Goal: Use online tool/utility: Utilize a website feature to perform a specific function

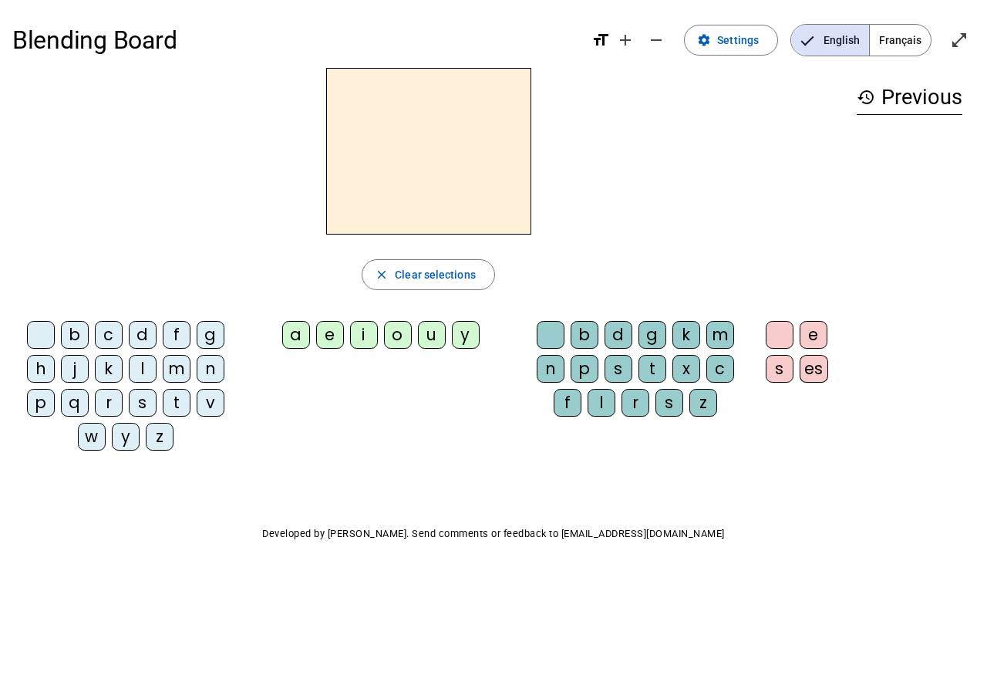
click at [149, 332] on div "d" at bounding box center [143, 335] width 28 height 28
click at [333, 336] on div "e" at bounding box center [330, 335] width 28 height 28
click at [863, 98] on mat-icon "history" at bounding box center [866, 97] width 19 height 19
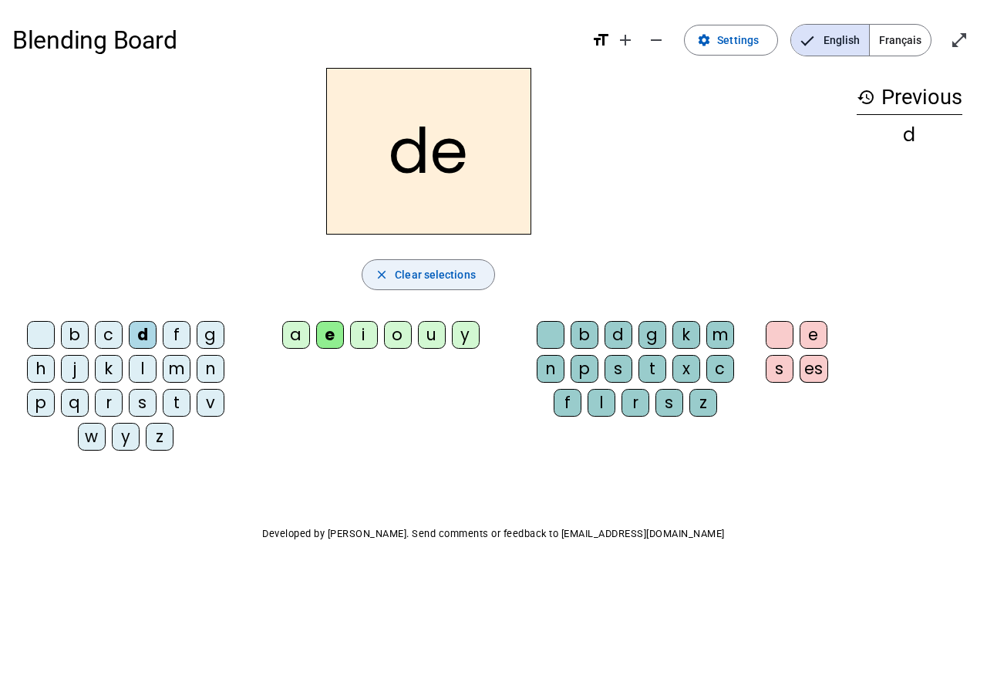
click at [404, 275] on span "Clear selections" at bounding box center [435, 274] width 81 height 19
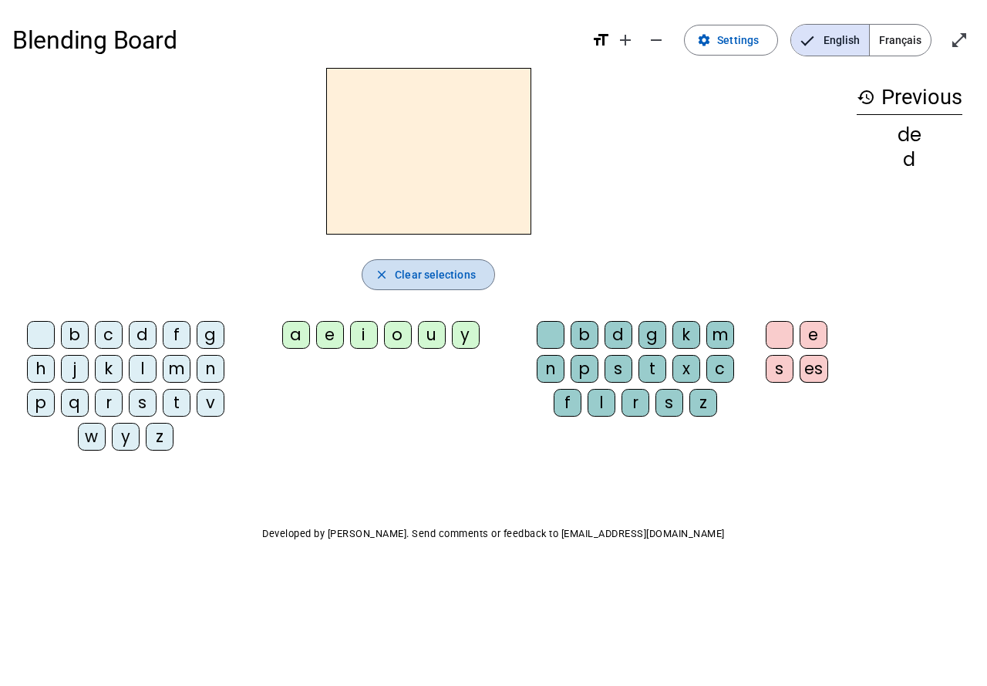
click at [389, 271] on mat-icon "close" at bounding box center [382, 275] width 14 height 14
click at [862, 96] on mat-icon "history" at bounding box center [866, 97] width 19 height 19
